Goal: Use online tool/utility

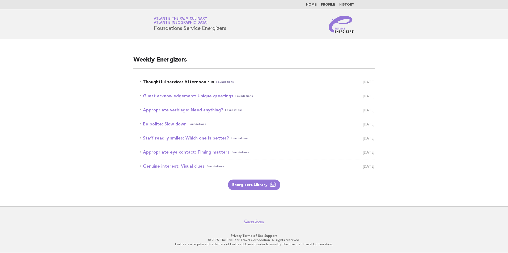
click at [191, 79] on link "Thoughtful service: Afternoon run Foundations October 14" at bounding box center [257, 81] width 235 height 7
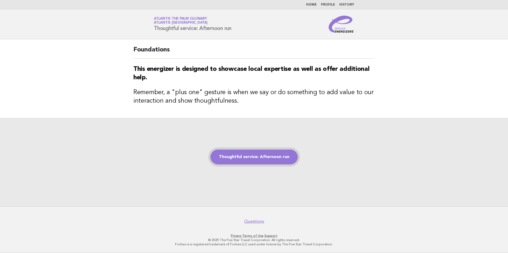
click at [256, 156] on link "Thoughtful service: Afternoon run" at bounding box center [253, 157] width 87 height 15
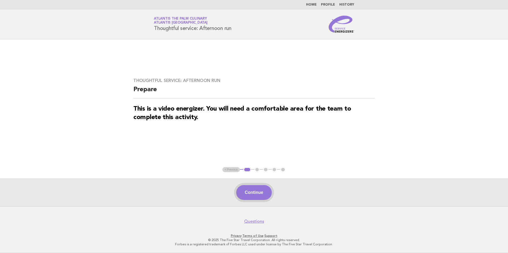
click at [260, 193] on button "Continue" at bounding box center [253, 192] width 35 height 15
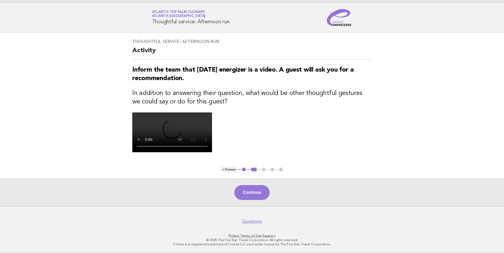
scroll to position [27, 0]
click at [257, 200] on button "Continue" at bounding box center [251, 192] width 35 height 15
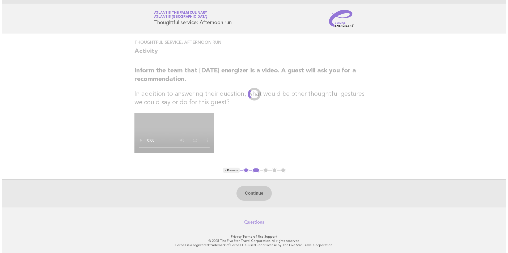
scroll to position [0, 0]
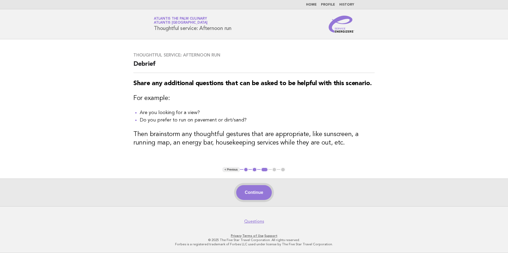
click at [259, 192] on button "Continue" at bounding box center [253, 192] width 35 height 15
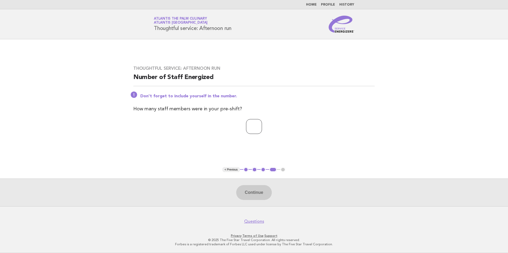
click at [250, 124] on input "number" at bounding box center [254, 126] width 16 height 15
type input "**"
click at [254, 197] on button "Continue" at bounding box center [253, 192] width 35 height 15
